Goal: Find specific page/section: Find specific page/section

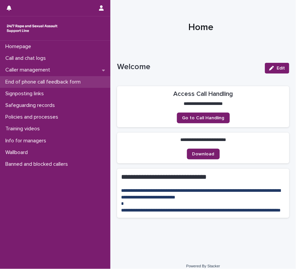
click at [51, 83] on p "End of phone call feedback form" at bounding box center [44, 82] width 83 height 6
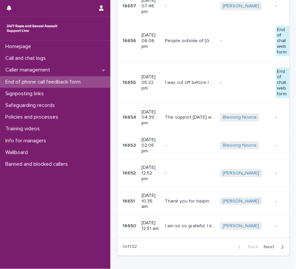
scroll to position [171, 0]
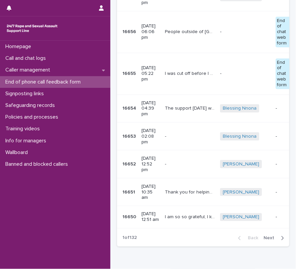
click at [271, 236] on span "Next" at bounding box center [271, 238] width 15 height 5
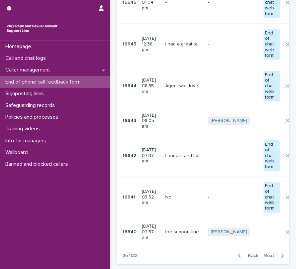
click at [270, 254] on span "Next" at bounding box center [271, 256] width 15 height 5
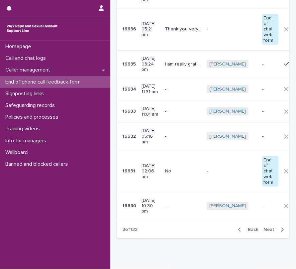
scroll to position [171, 0]
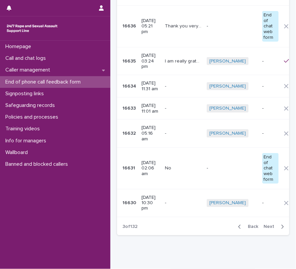
click at [264, 225] on span "Next" at bounding box center [271, 227] width 15 height 5
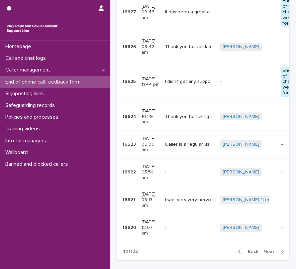
click at [281, 249] on icon "button" at bounding box center [282, 252] width 3 height 6
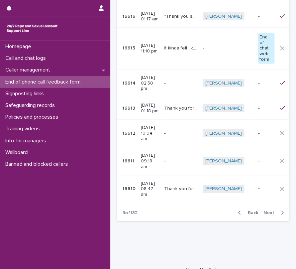
scroll to position [171, 0]
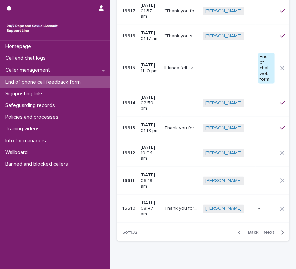
click at [256, 230] on button "Back" at bounding box center [247, 233] width 28 height 6
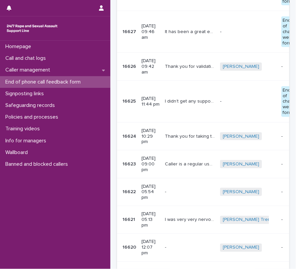
scroll to position [191, 0]
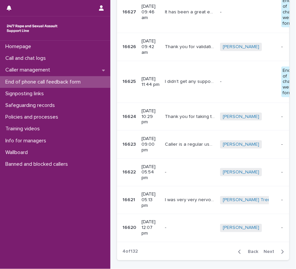
click at [244, 250] on span "Back" at bounding box center [251, 252] width 14 height 5
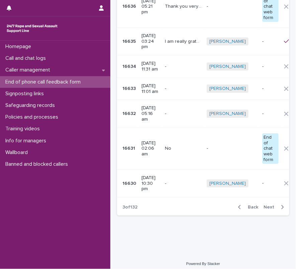
scroll to position [171, 0]
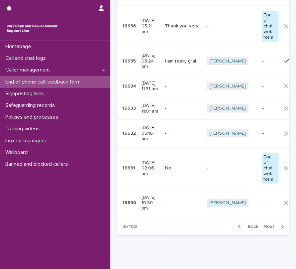
click at [251, 225] on span "Back" at bounding box center [251, 227] width 14 height 5
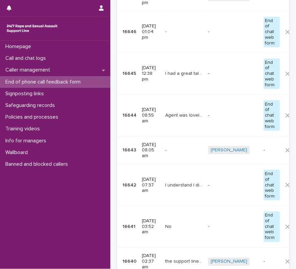
scroll to position [200, 0]
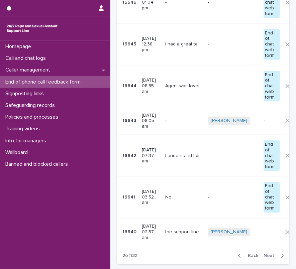
click at [244, 254] on span "Back" at bounding box center [251, 256] width 14 height 5
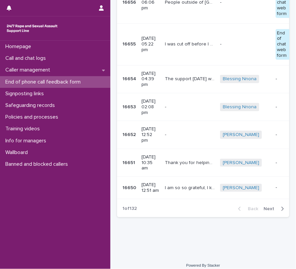
scroll to position [171, 0]
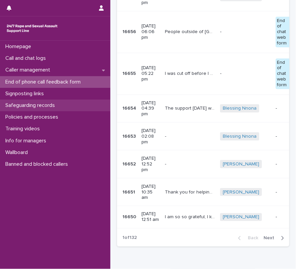
click at [20, 104] on p "Safeguarding records" at bounding box center [32, 105] width 58 height 6
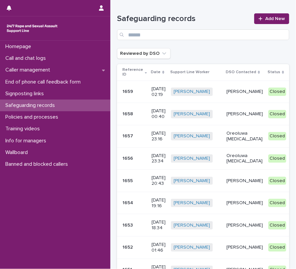
click at [241, 95] on p "[PERSON_NAME]" at bounding box center [245, 92] width 36 height 6
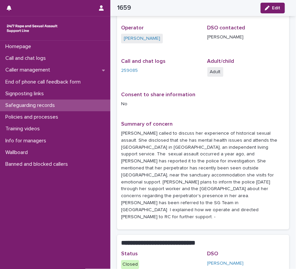
scroll to position [157, 0]
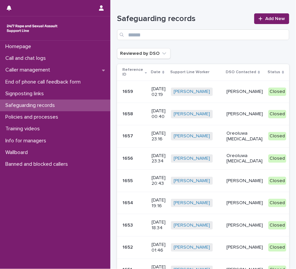
click at [248, 111] on p "[PERSON_NAME]" at bounding box center [245, 114] width 36 height 6
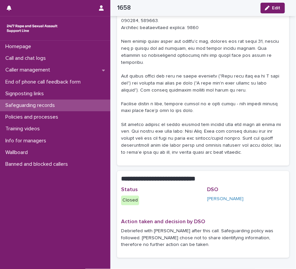
scroll to position [243, 0]
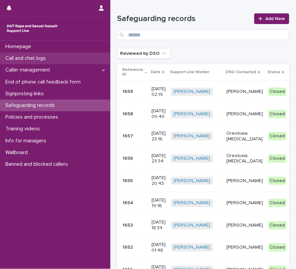
click at [24, 57] on p "Call and chat logs" at bounding box center [27, 58] width 49 height 6
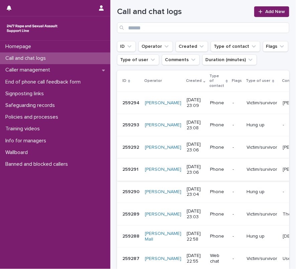
scroll to position [121, 0]
